Goal: Task Accomplishment & Management: Manage account settings

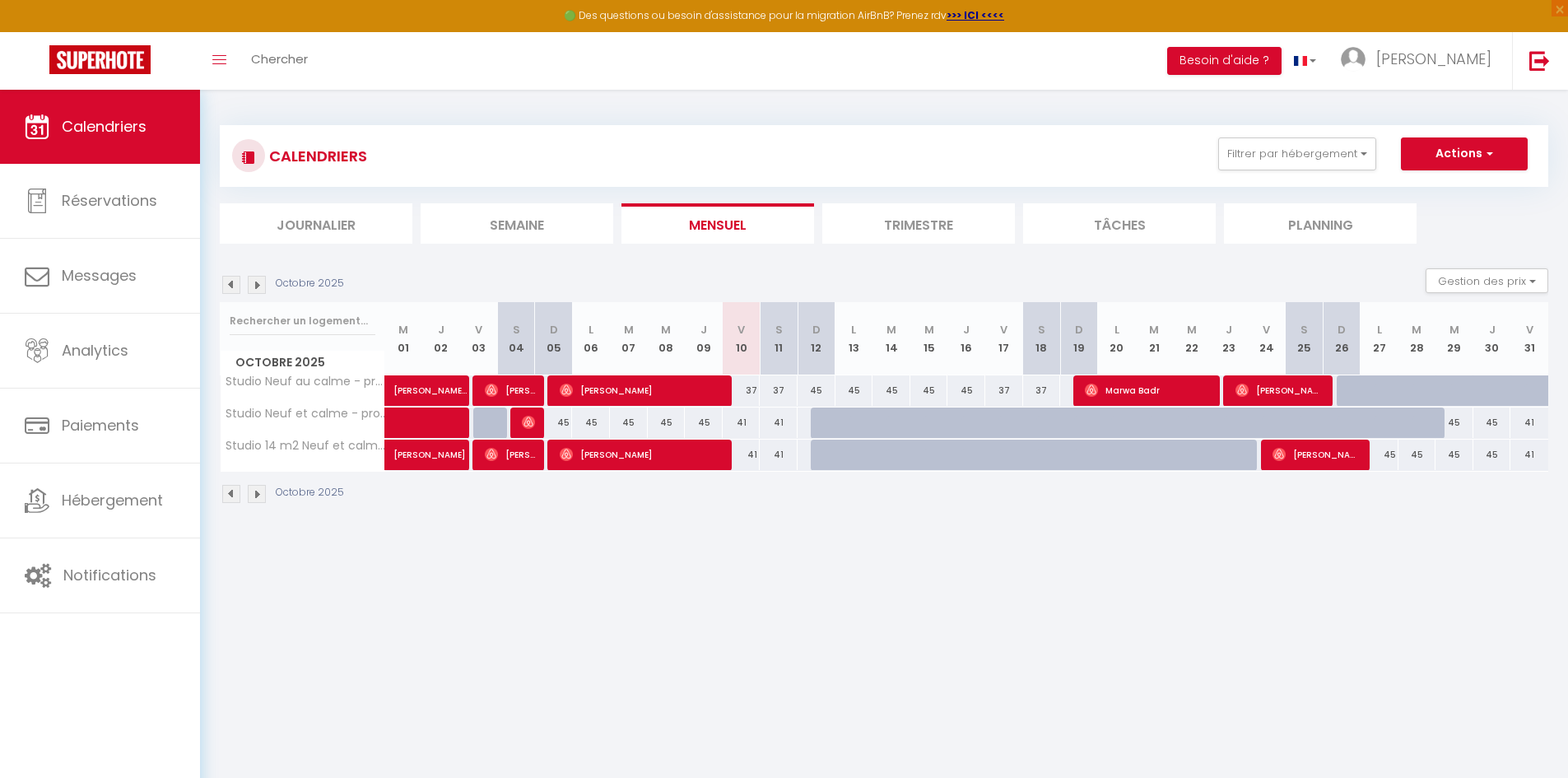
select select
click at [748, 426] on div "41" at bounding box center [742, 423] width 38 height 31
type input "41"
select select "1"
type input "Ven 10 Octobre 2025"
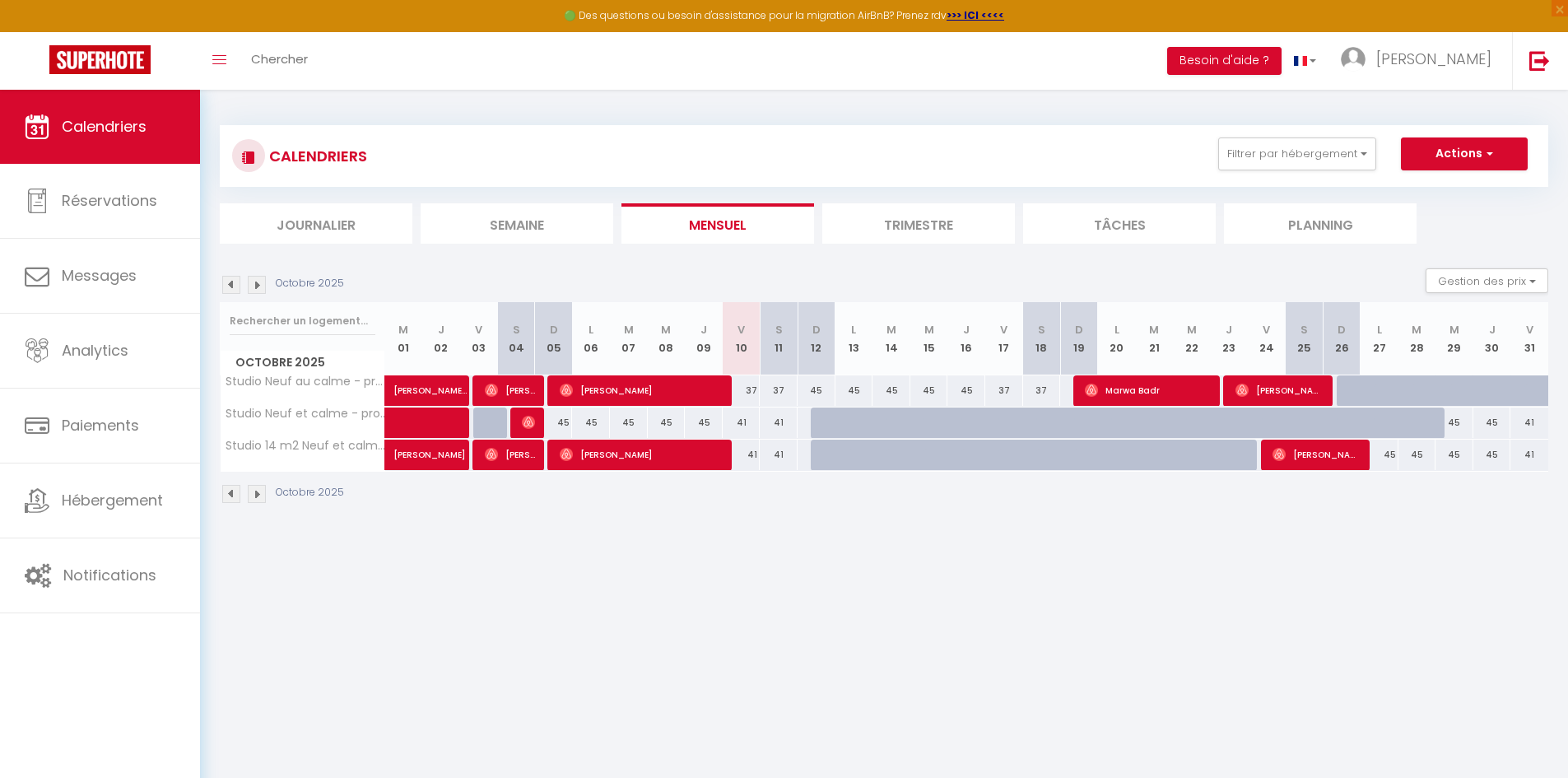
type input "Sam 11 Octobre 2025"
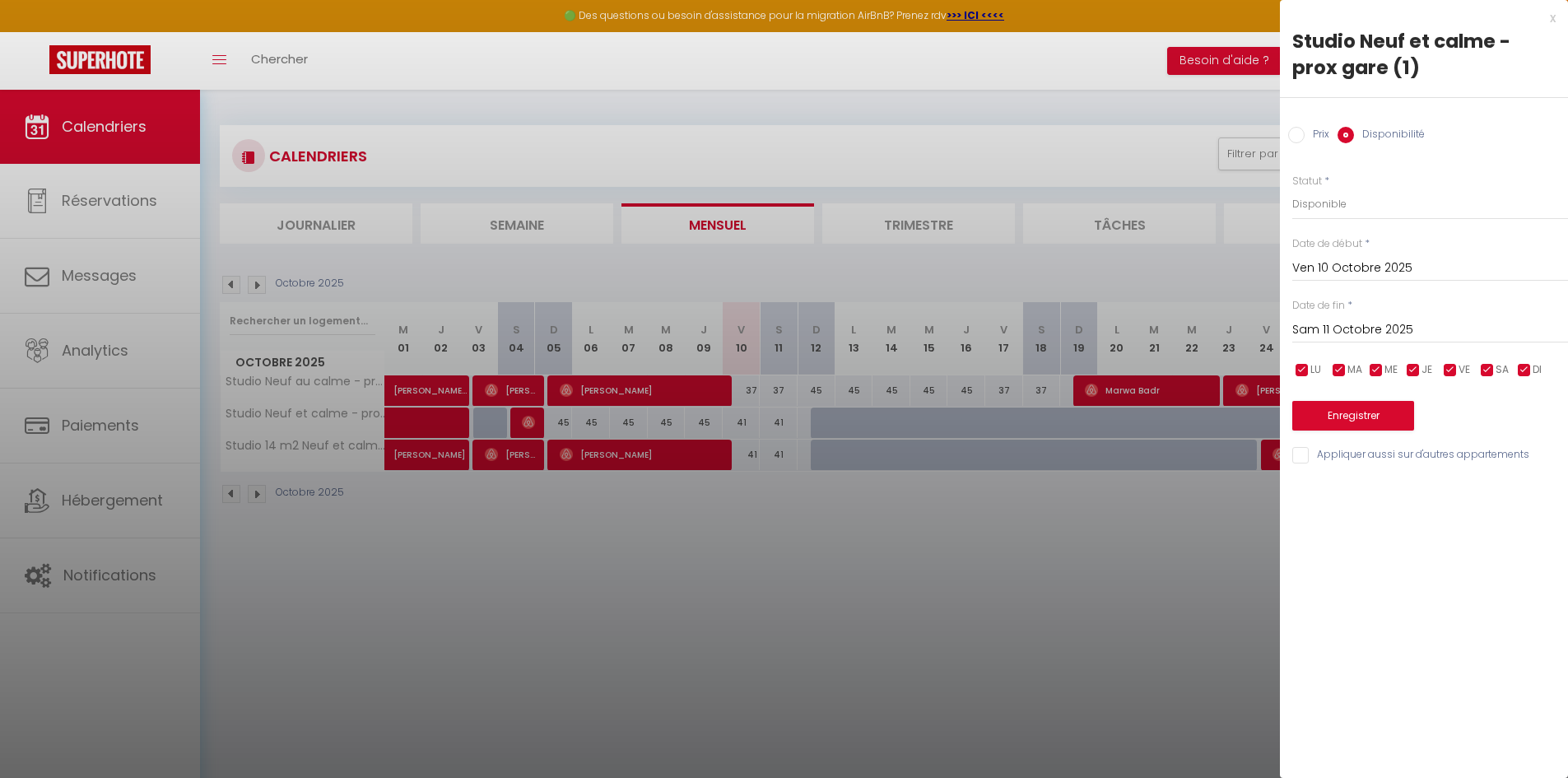
click at [1299, 137] on input "Prix" at bounding box center [1296, 135] width 16 height 16
radio input "true"
radio input "false"
click at [1308, 204] on input "41" at bounding box center [1430, 203] width 275 height 30
type input "4"
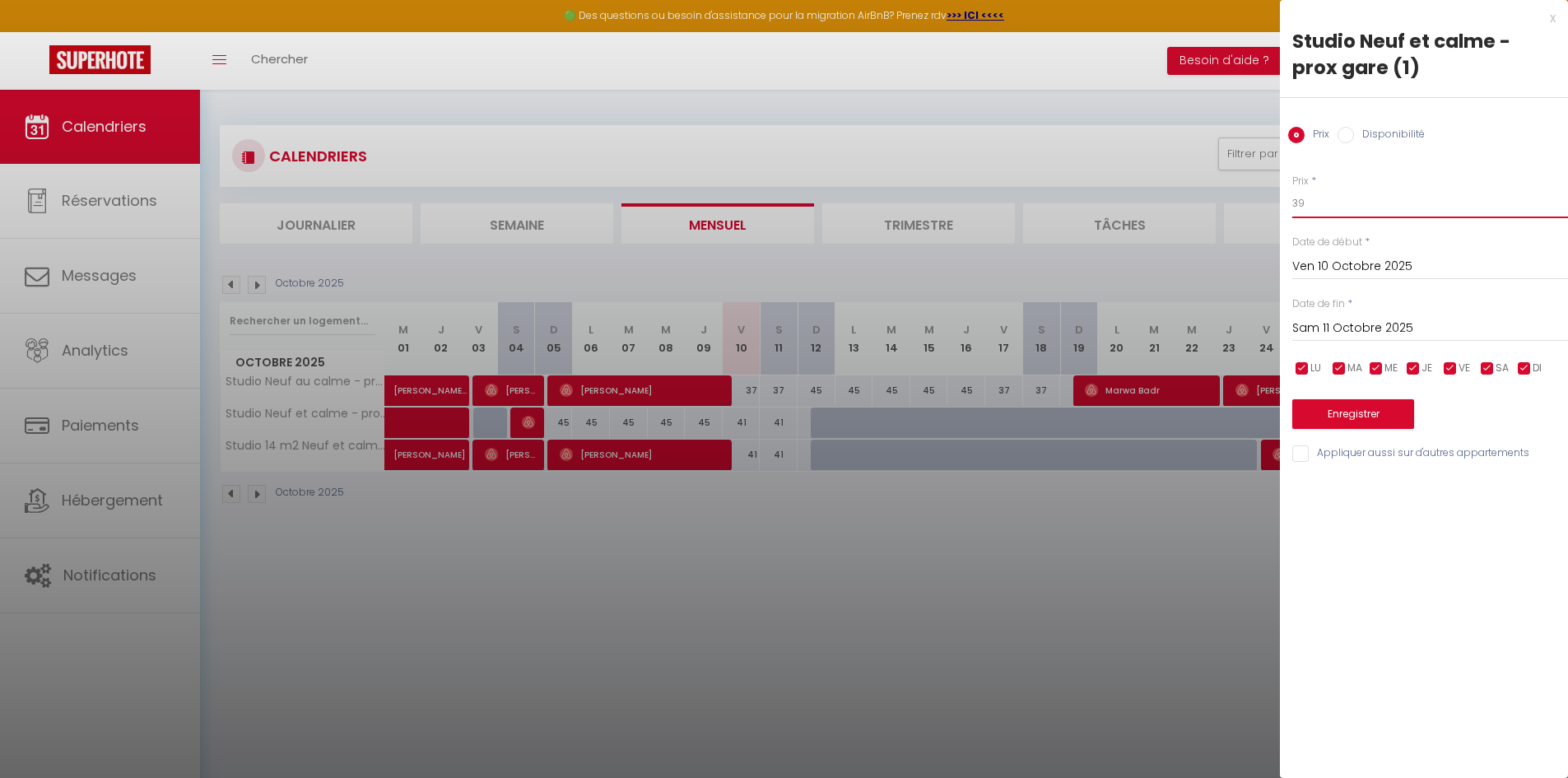
type input "39"
click at [1339, 417] on button "Enregistrer" at bounding box center [1353, 414] width 122 height 30
